Goal: Information Seeking & Learning: Learn about a topic

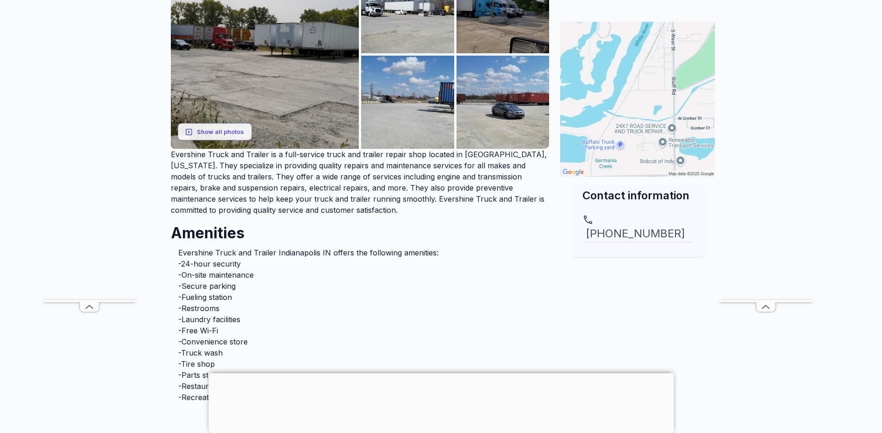
scroll to position [185, 0]
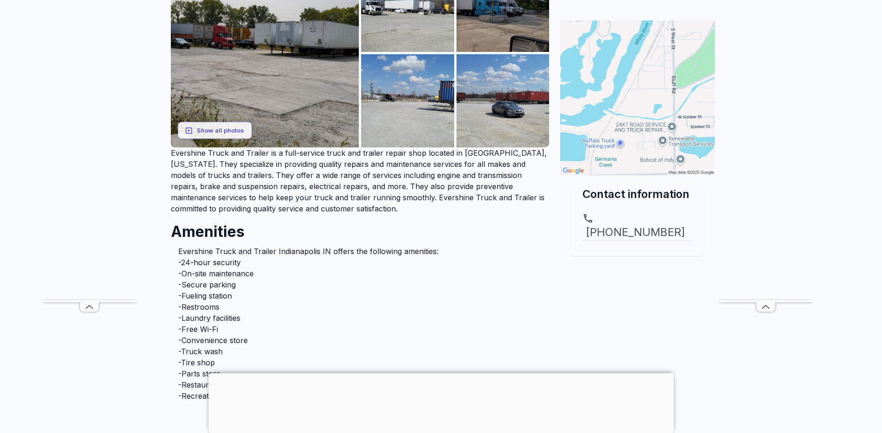
drag, startPoint x: 195, startPoint y: 263, endPoint x: 265, endPoint y: 262, distance: 70.4
click at [195, 263] on li "-24-hour security" at bounding box center [360, 262] width 364 height 11
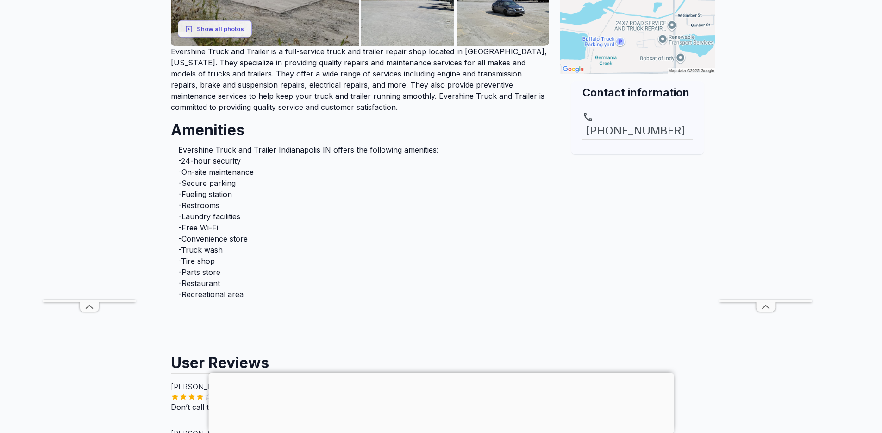
scroll to position [263, 0]
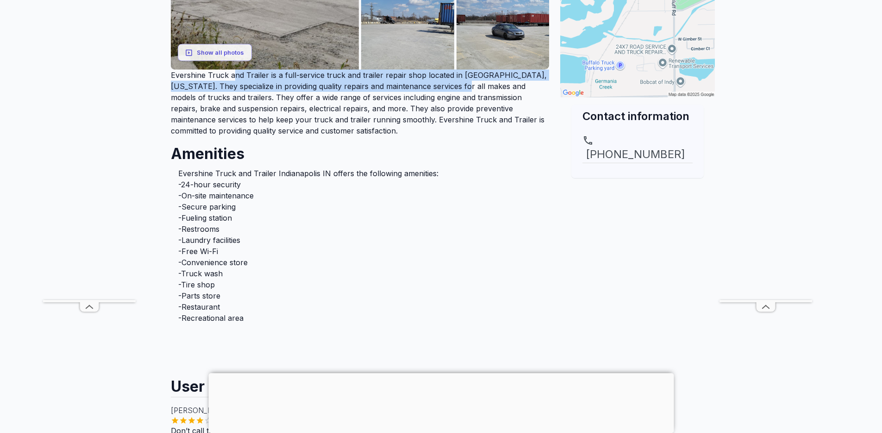
drag, startPoint x: 247, startPoint y: 79, endPoint x: 439, endPoint y: 88, distance: 191.5
click at [439, 88] on p "Evershine Truck and Trailer is a full-service truck and trailer repair shop loc…" at bounding box center [360, 102] width 379 height 67
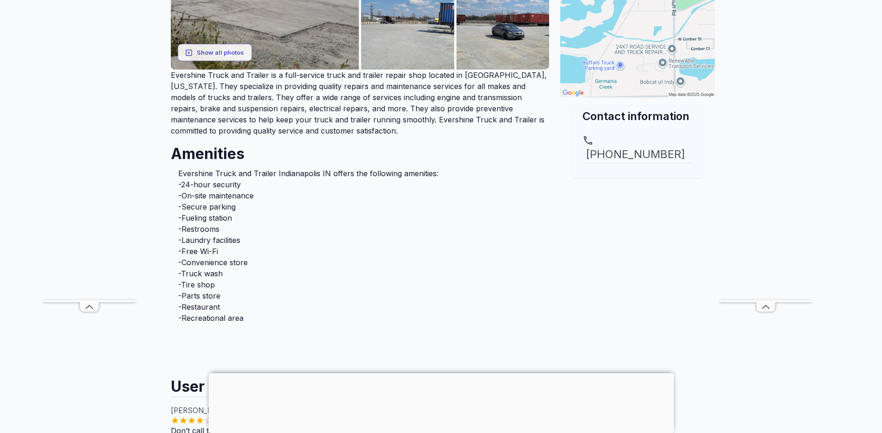
click at [340, 99] on p "Evershine Truck and Trailer is a full-service truck and trailer repair shop loc…" at bounding box center [360, 102] width 379 height 67
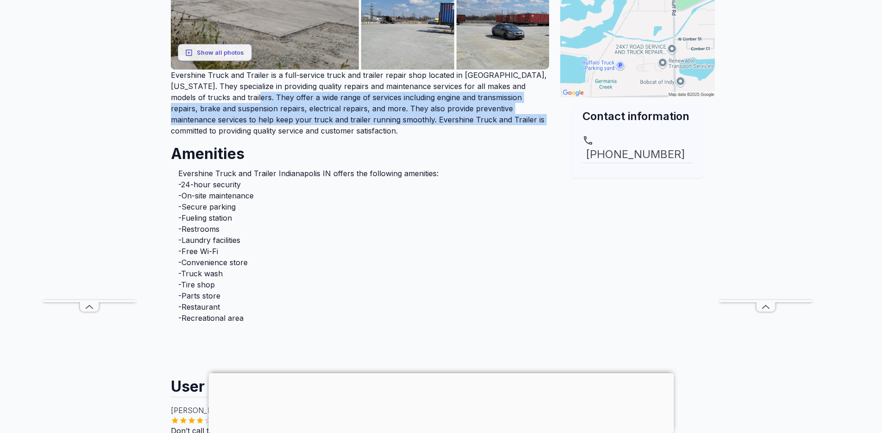
drag, startPoint x: 219, startPoint y: 96, endPoint x: 460, endPoint y: 125, distance: 242.5
click at [460, 125] on p "Evershine Truck and Trailer is a full-service truck and trailer repair shop loc…" at bounding box center [360, 102] width 379 height 67
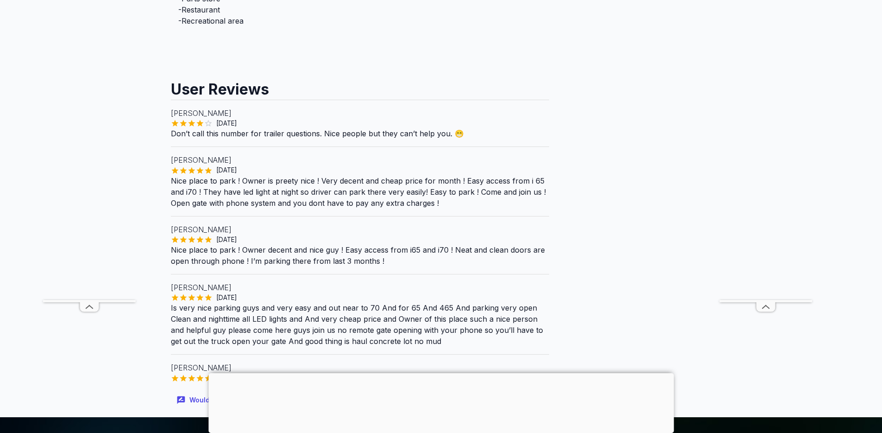
scroll to position [561, 0]
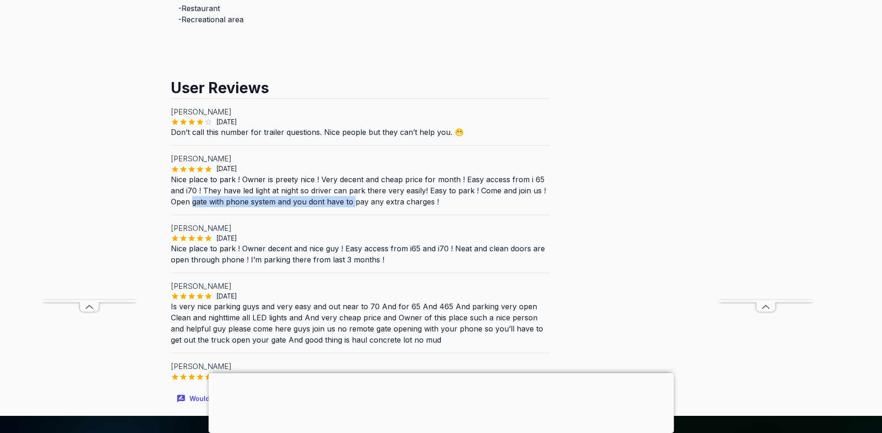
drag, startPoint x: 192, startPoint y: 205, endPoint x: 364, endPoint y: 204, distance: 171.4
click at [355, 204] on p "Nice place to park ! Owner is preety nice ! Very decent and cheap price for mon…" at bounding box center [360, 190] width 379 height 33
click at [457, 203] on p "Nice place to park ! Owner is preety nice ! Very decent and cheap price for mon…" at bounding box center [360, 190] width 379 height 33
drag, startPoint x: 488, startPoint y: 202, endPoint x: 224, endPoint y: 196, distance: 264.6
click at [224, 196] on p "Nice place to park ! Owner is preety nice ! Very decent and cheap price for mon…" at bounding box center [360, 190] width 379 height 33
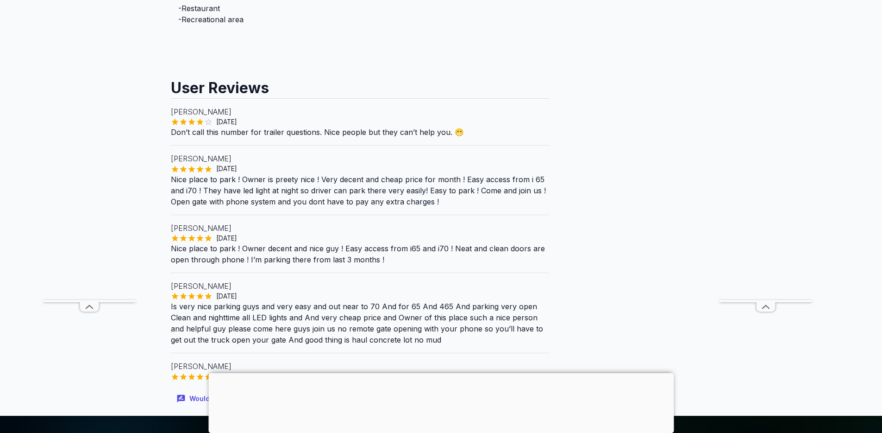
click at [290, 193] on p "Nice place to park ! Owner is preety nice ! Very decent and cheap price for mon…" at bounding box center [360, 190] width 379 height 33
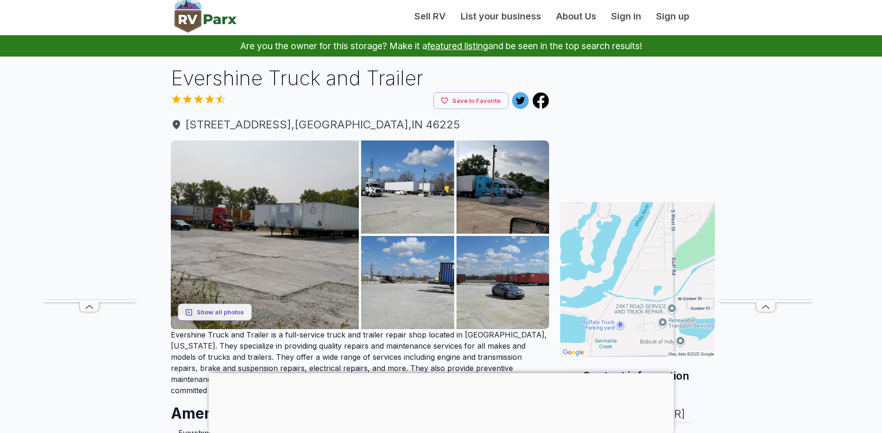
scroll to position [0, 0]
